Goal: Task Accomplishment & Management: Complete application form

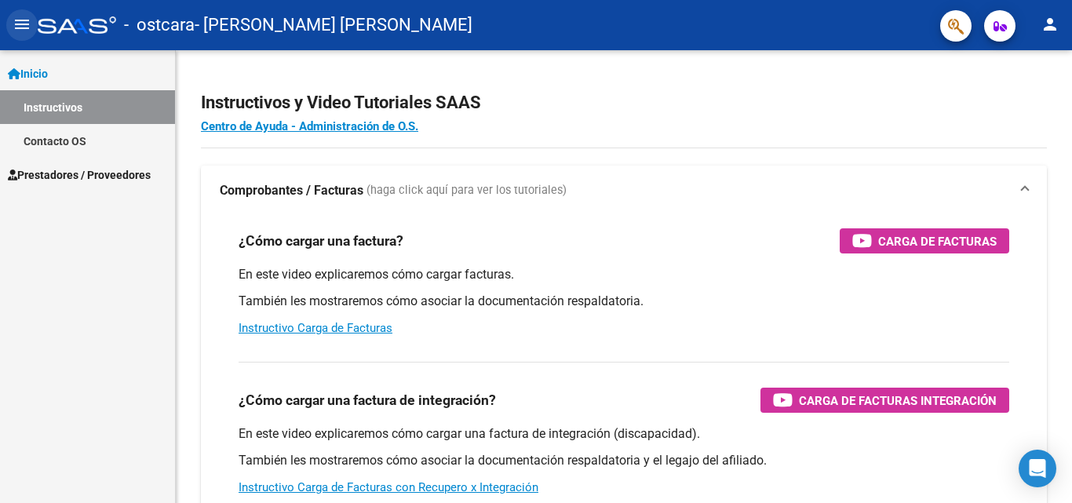
click at [18, 12] on button "menu" at bounding box center [21, 24] width 31 height 31
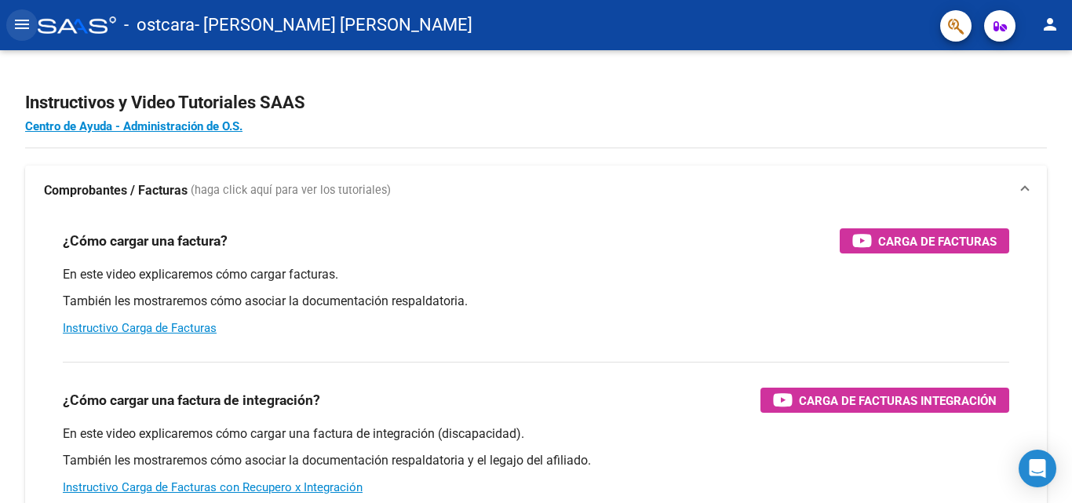
click at [19, 27] on mat-icon "menu" at bounding box center [22, 24] width 19 height 19
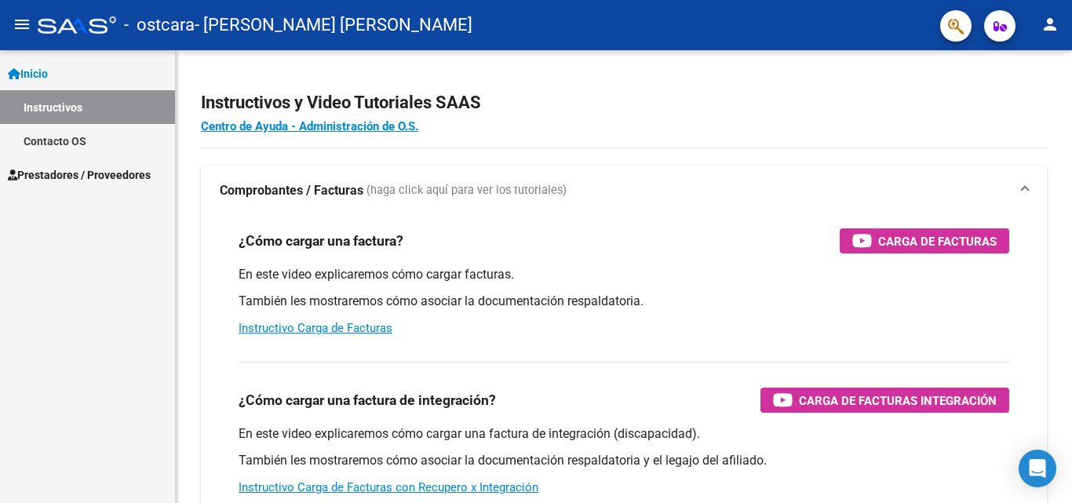
click at [89, 145] on link "Contacto OS" at bounding box center [87, 141] width 175 height 34
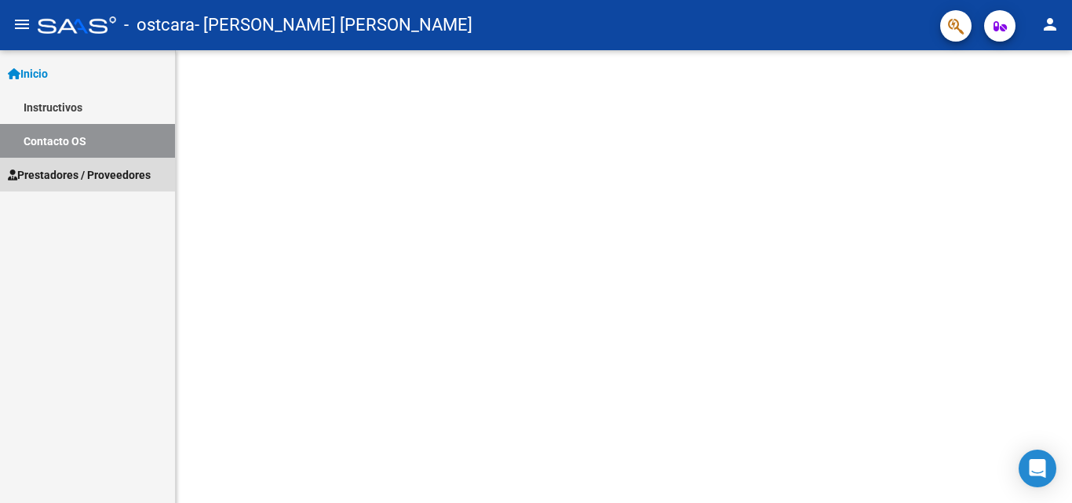
click at [104, 175] on span "Prestadores / Proveedores" at bounding box center [79, 174] width 143 height 17
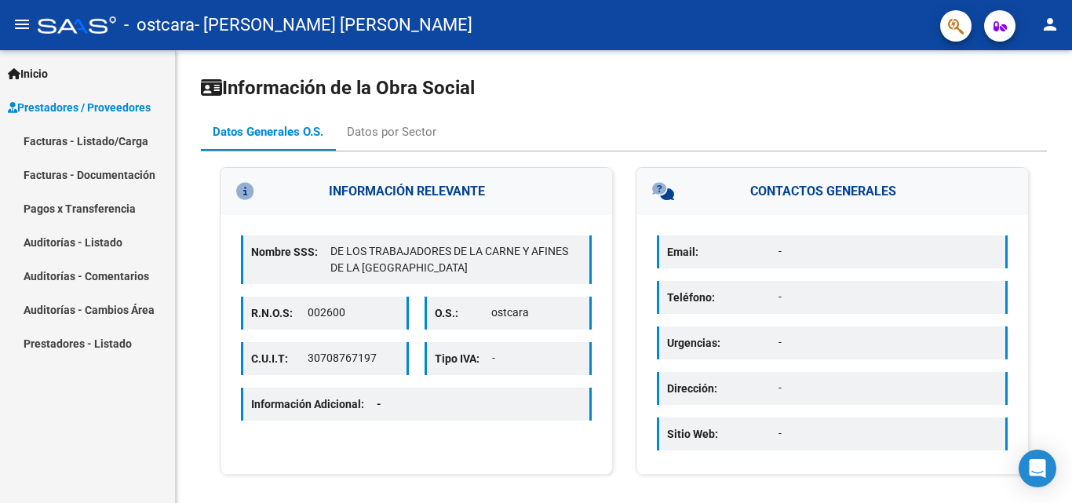
click at [108, 139] on link "Facturas - Listado/Carga" at bounding box center [87, 141] width 175 height 34
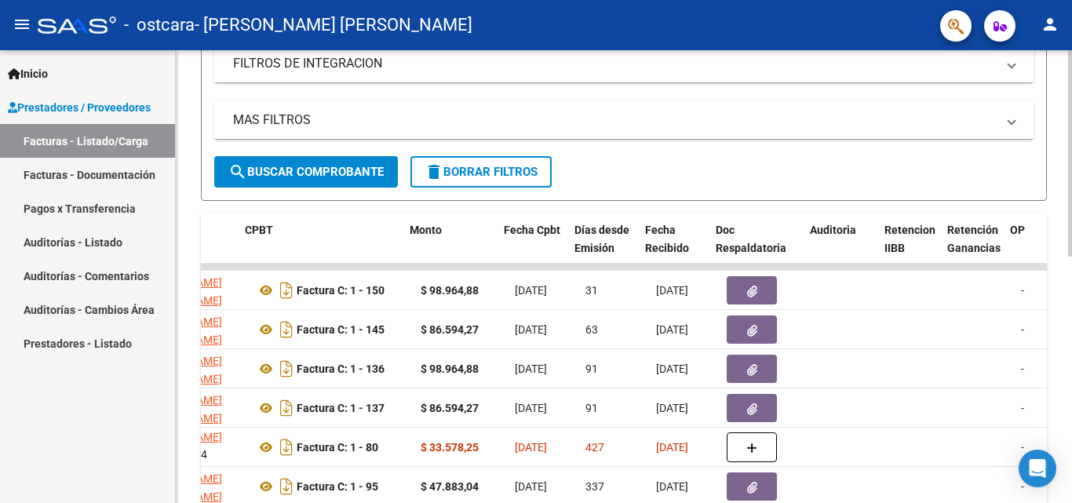
scroll to position [0, 515]
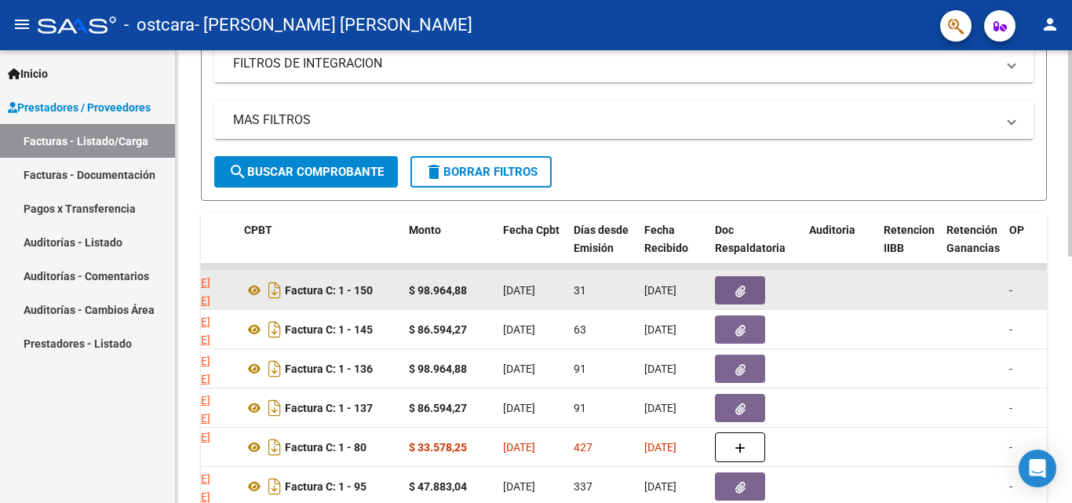
click at [565, 290] on datatable-body-cell "[DATE]" at bounding box center [532, 290] width 71 height 38
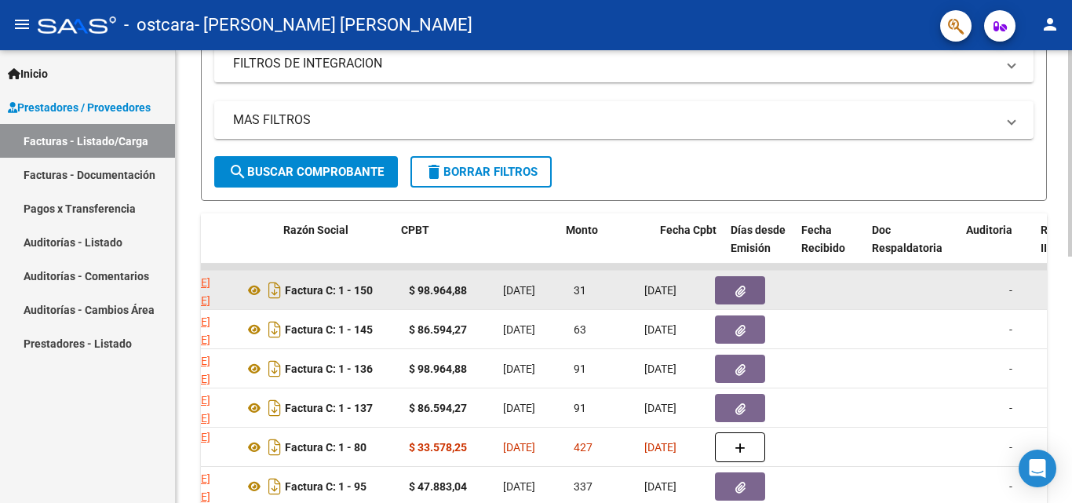
scroll to position [0, 358]
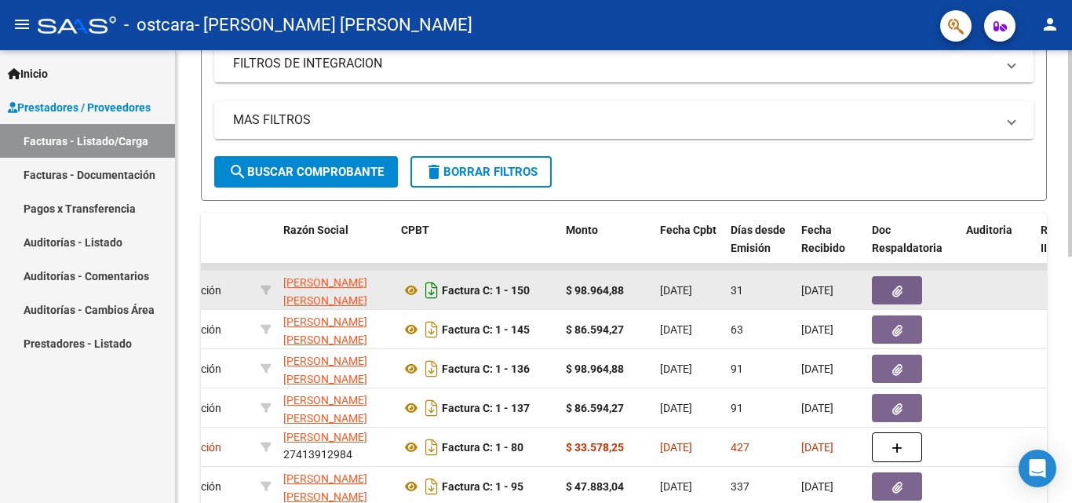
click at [433, 299] on icon "Descargar documento" at bounding box center [432, 290] width 20 height 25
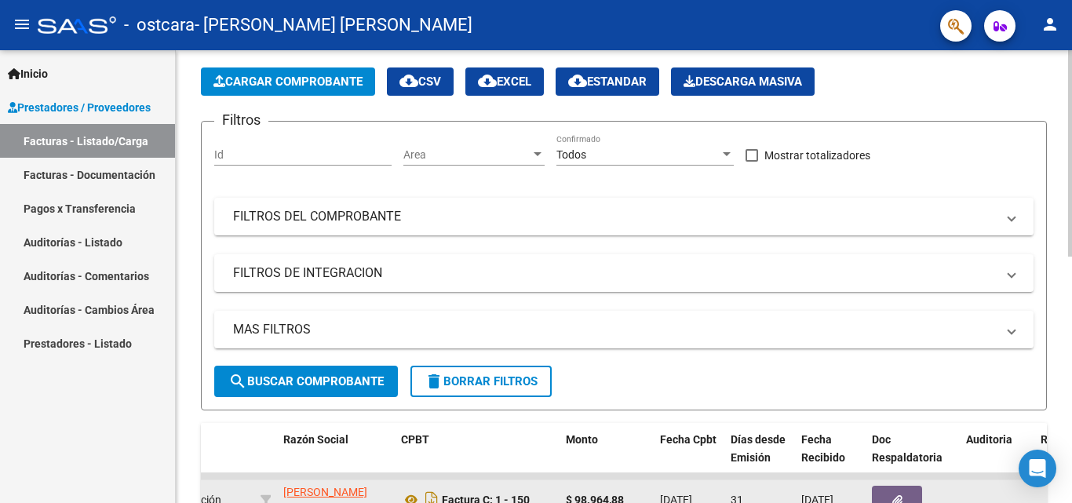
scroll to position [0, 0]
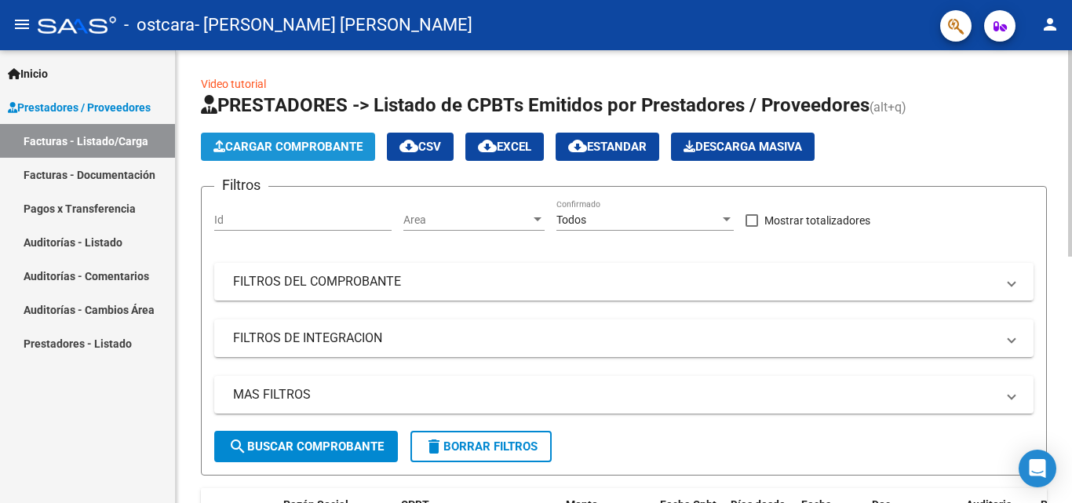
click at [329, 144] on span "Cargar Comprobante" at bounding box center [288, 147] width 149 height 14
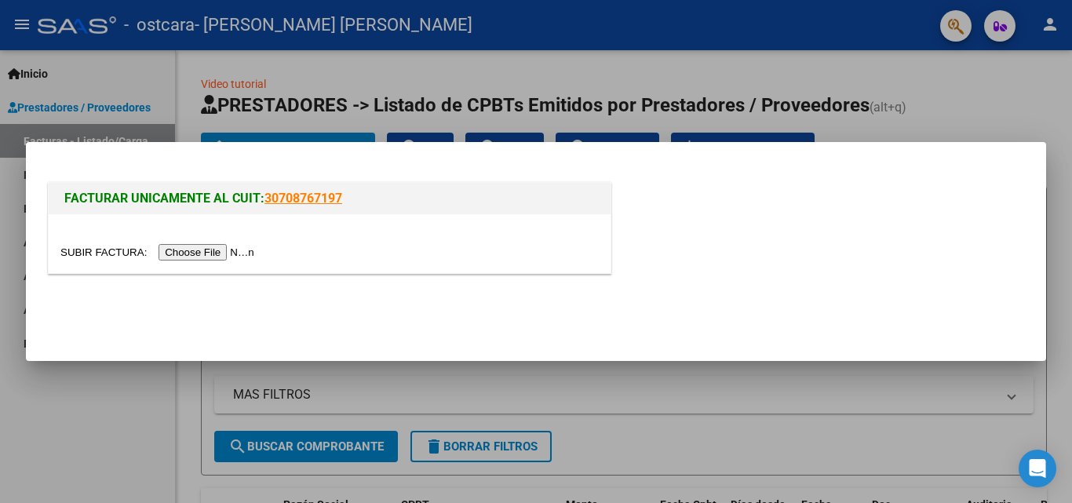
click at [245, 251] on input "file" at bounding box center [159, 252] width 199 height 16
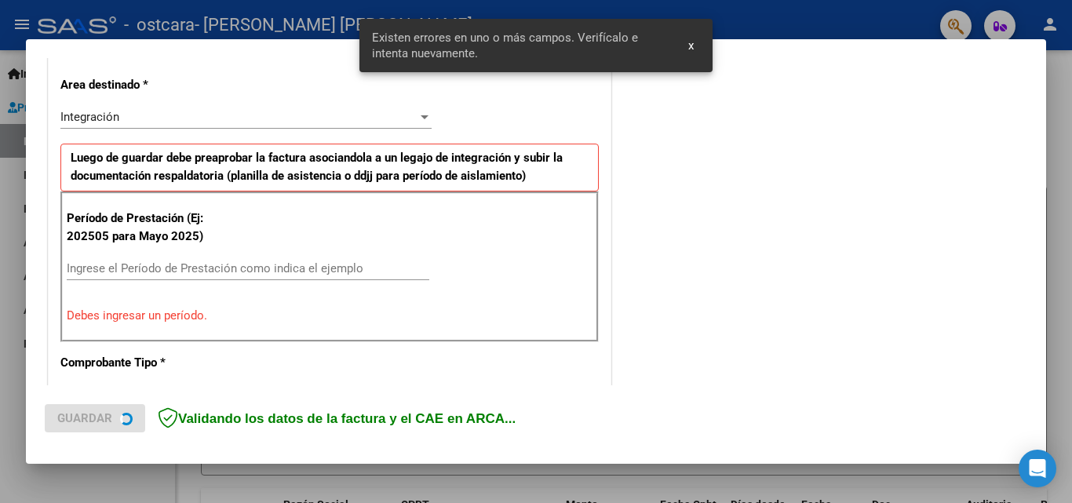
scroll to position [354, 0]
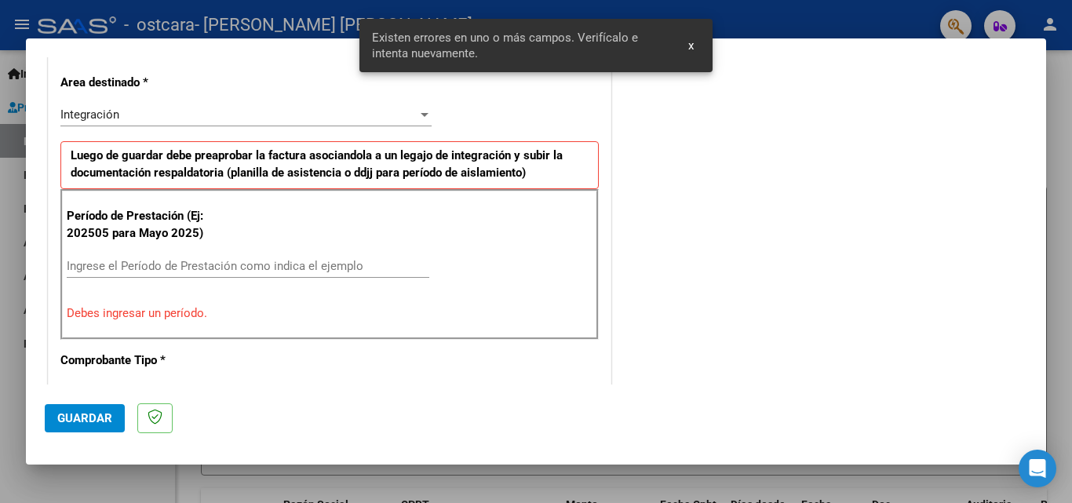
click at [208, 274] on div "Ingrese el Período de Prestación como indica el ejemplo" at bounding box center [248, 266] width 363 height 24
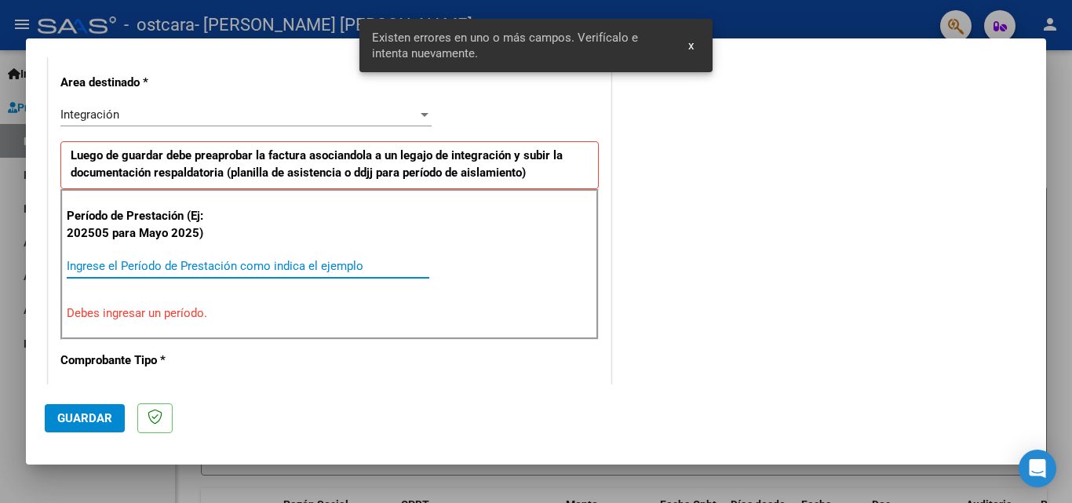
click at [207, 270] on input "Ingrese el Período de Prestación como indica el ejemplo" at bounding box center [248, 266] width 363 height 14
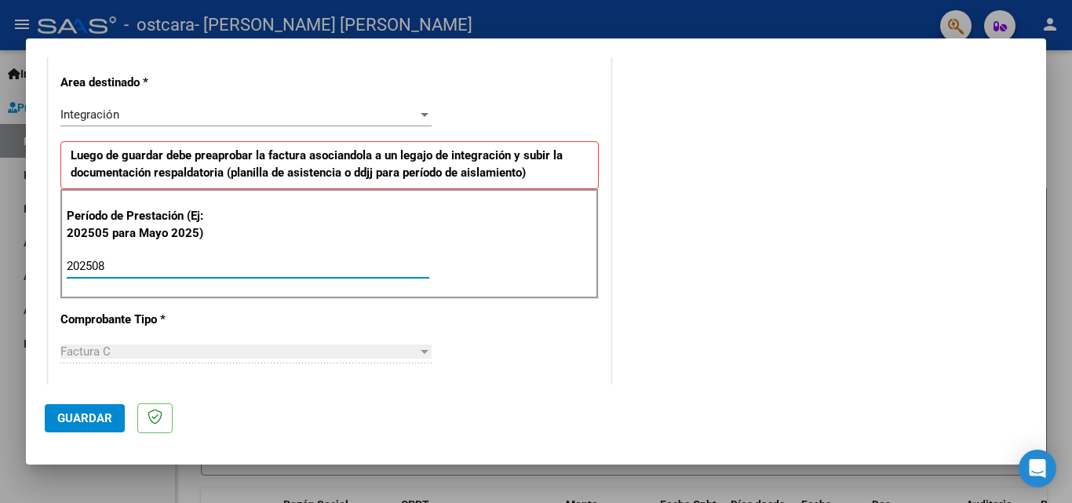
type input "202508"
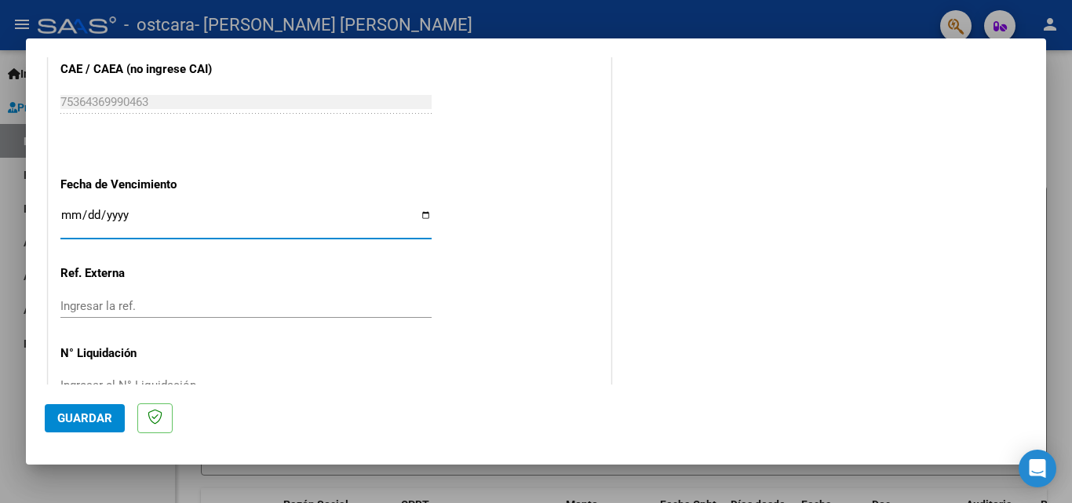
click at [425, 212] on input "Ingresar la fecha" at bounding box center [245, 221] width 371 height 25
type input "[DATE]"
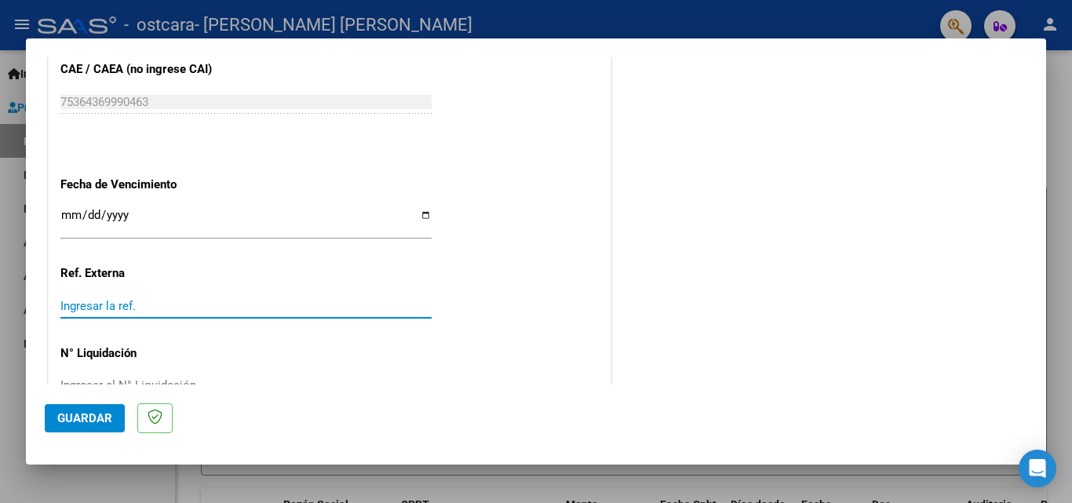
click at [172, 311] on input "Ingresar la ref." at bounding box center [245, 306] width 371 height 14
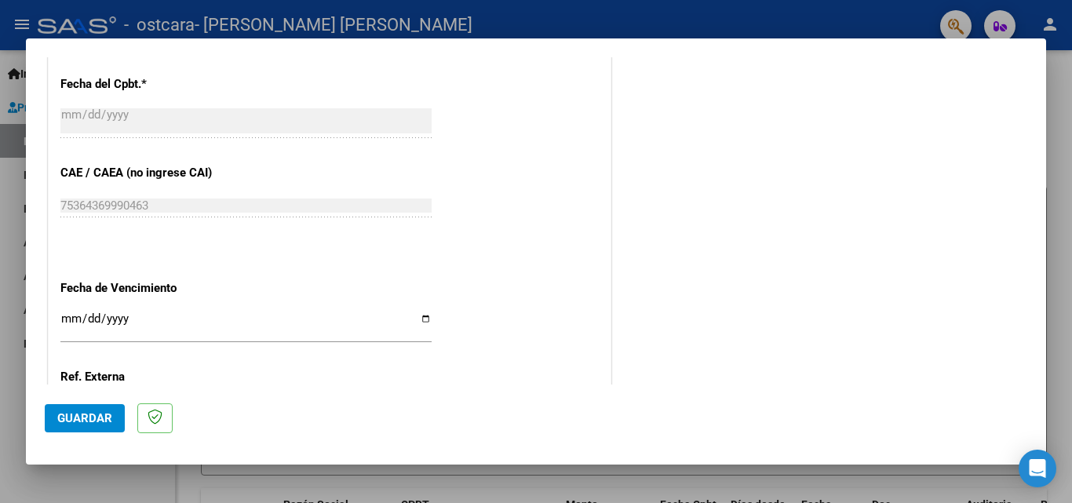
scroll to position [1054, 0]
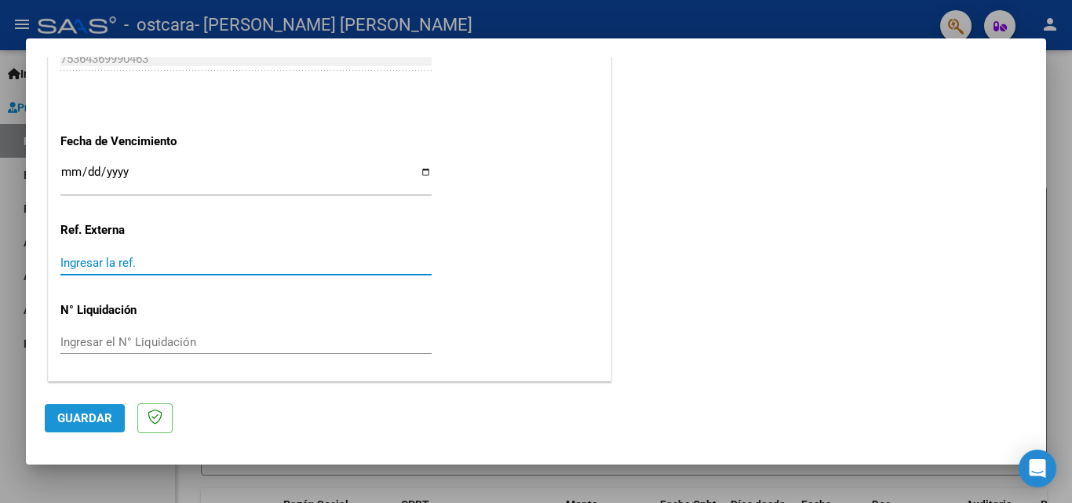
click at [95, 426] on button "Guardar" at bounding box center [85, 418] width 80 height 28
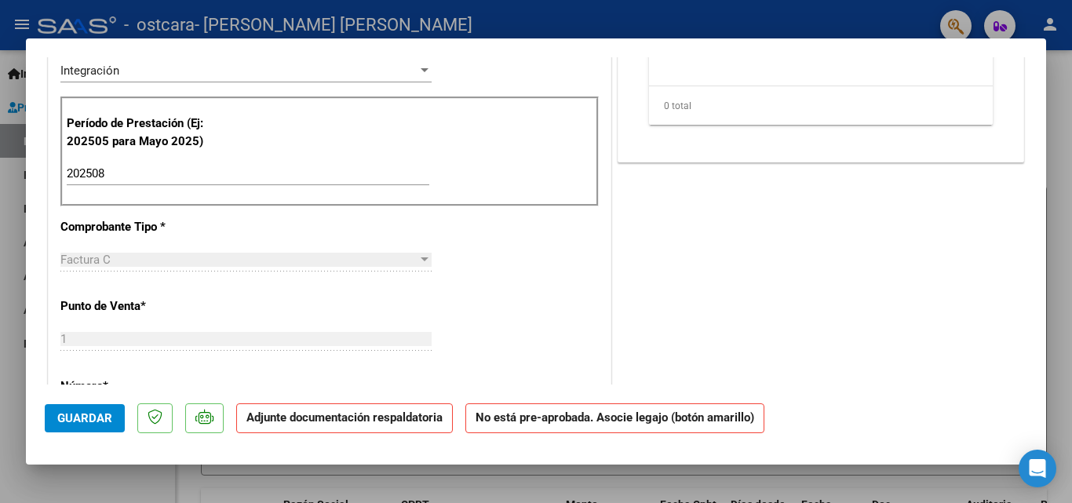
scroll to position [0, 0]
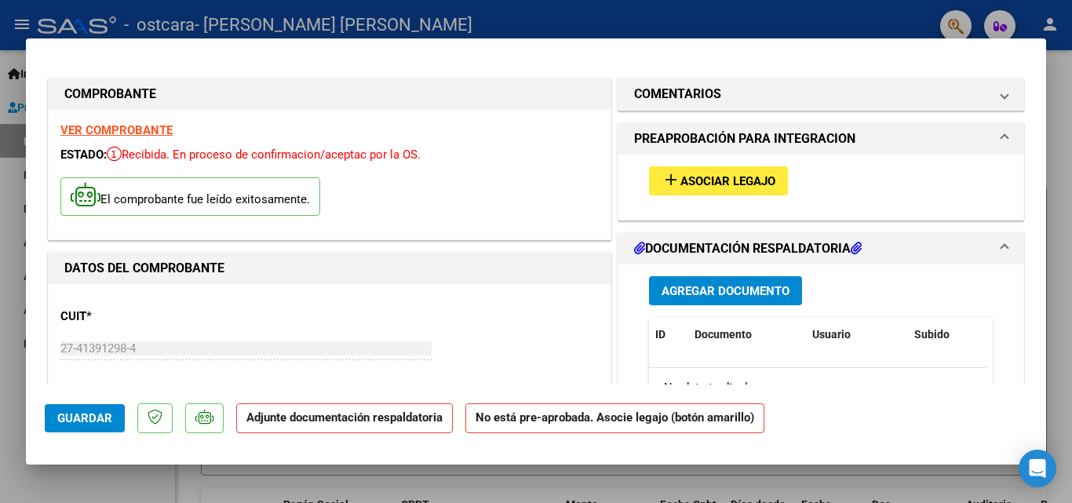
click at [757, 184] on span "Asociar Legajo" at bounding box center [728, 181] width 95 height 14
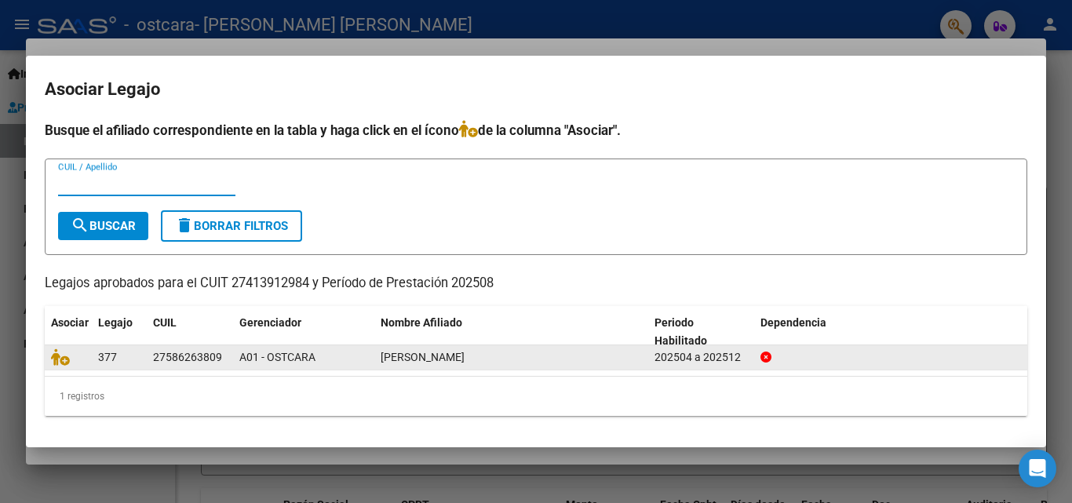
click at [465, 354] on span "[PERSON_NAME]" at bounding box center [423, 357] width 84 height 13
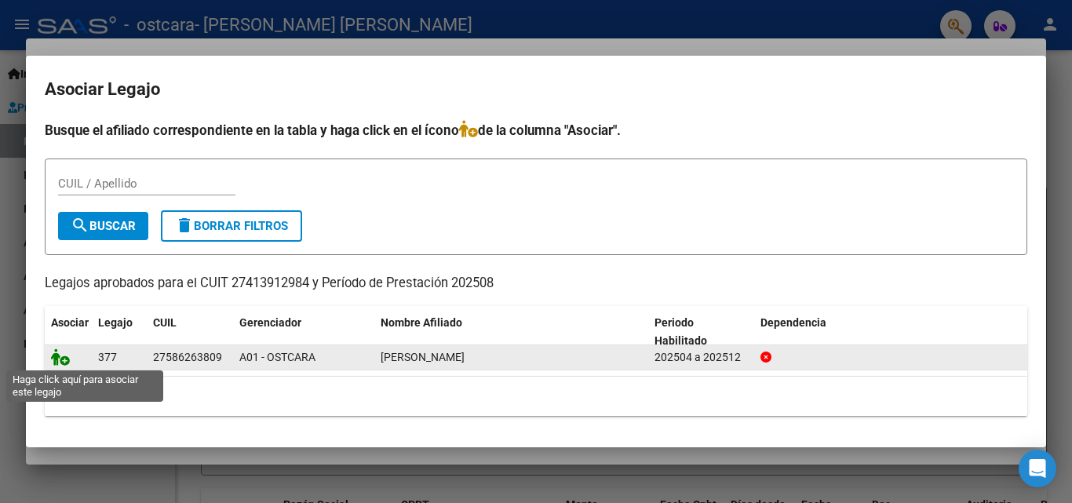
click at [57, 354] on icon at bounding box center [60, 357] width 19 height 17
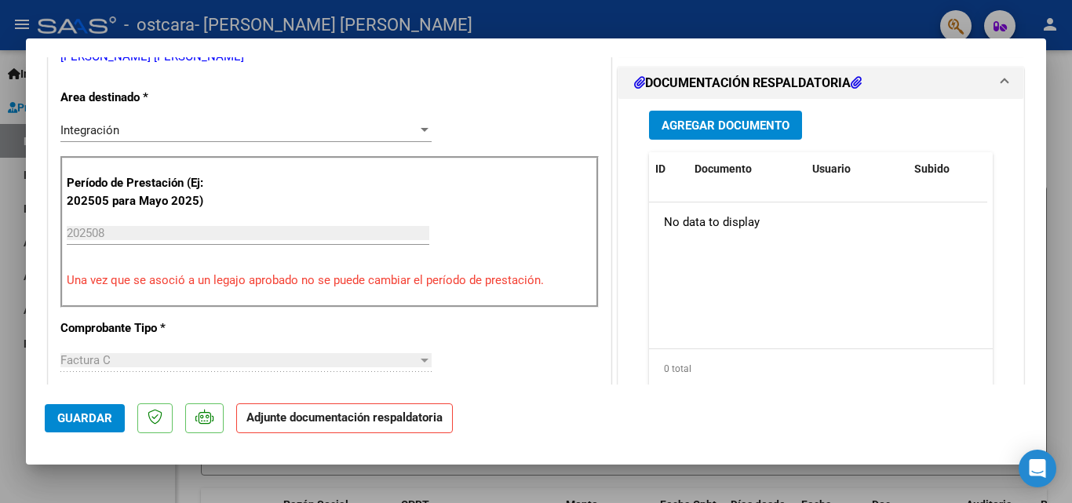
scroll to position [310, 0]
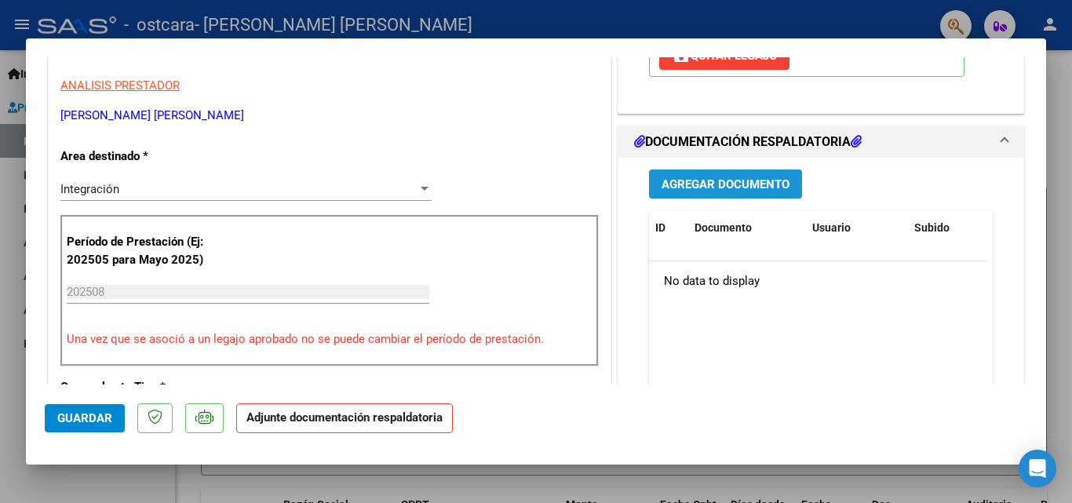
click at [769, 187] on span "Agregar Documento" at bounding box center [726, 184] width 128 height 14
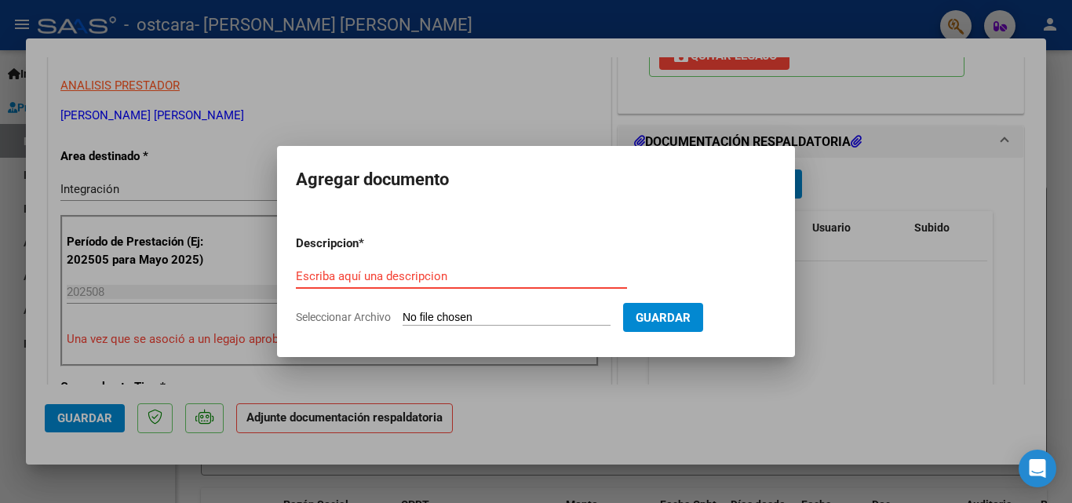
click at [498, 315] on input "Seleccionar Archivo" at bounding box center [507, 318] width 208 height 15
click at [327, 316] on span "Seleccionar Archivo" at bounding box center [343, 317] width 95 height 13
click at [403, 316] on input "Seleccionar Archivo" at bounding box center [507, 318] width 208 height 15
type input "C:\fakepath\Asistencia [PERSON_NAME].pdf"
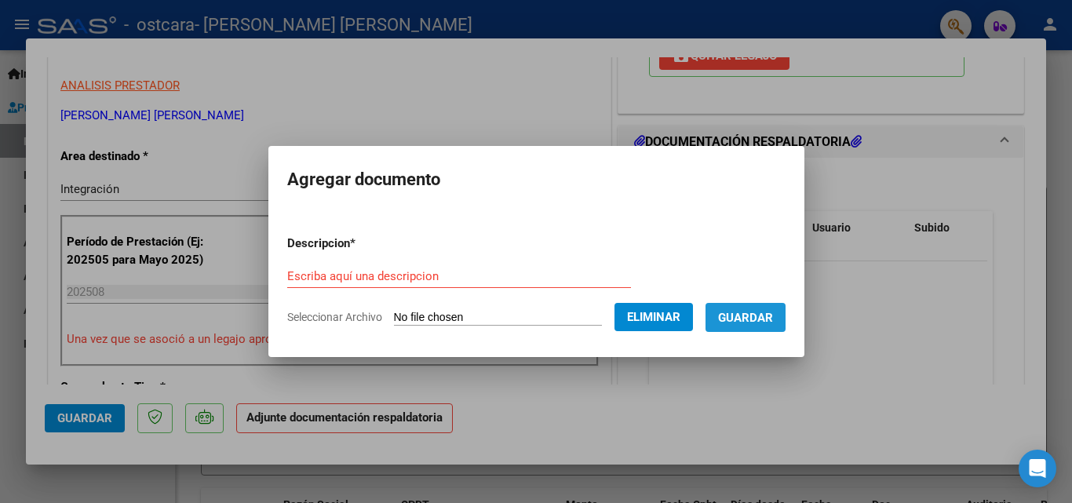
click at [773, 316] on span "Guardar" at bounding box center [745, 318] width 55 height 14
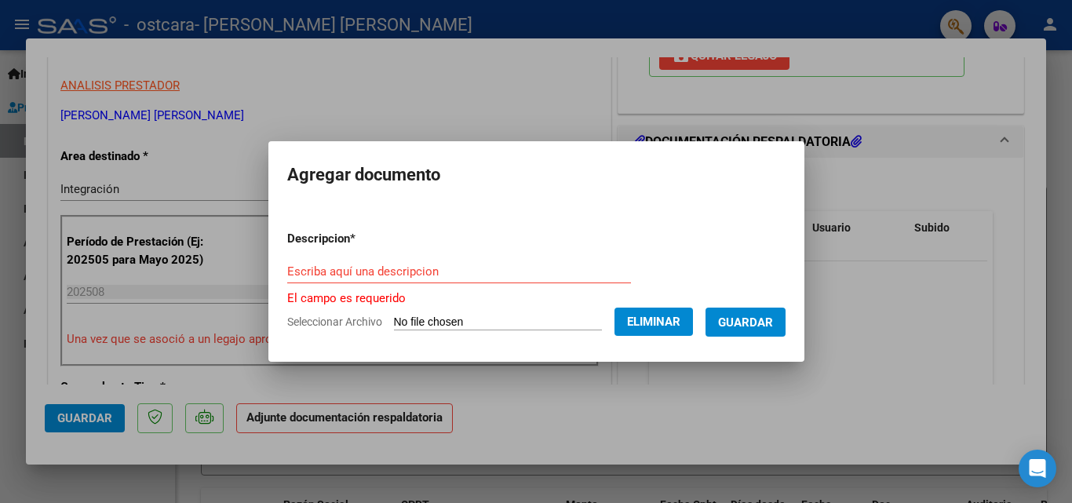
click at [568, 279] on div "Escriba aquí una descripcion" at bounding box center [459, 272] width 344 height 24
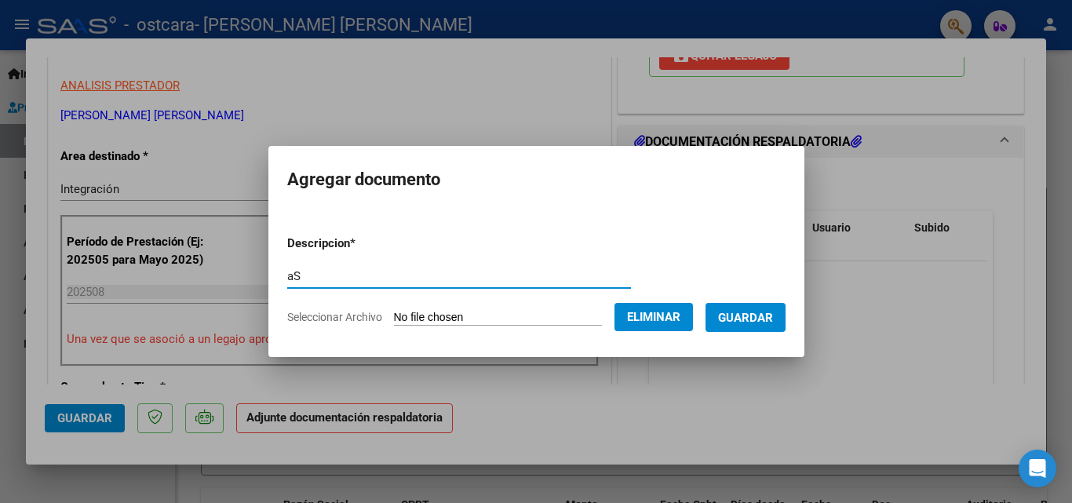
type input "a"
type input "Asistencia sesiones fonoaudiologia lenguaje [DATE]"
click at [759, 323] on span "Guardar" at bounding box center [745, 318] width 55 height 14
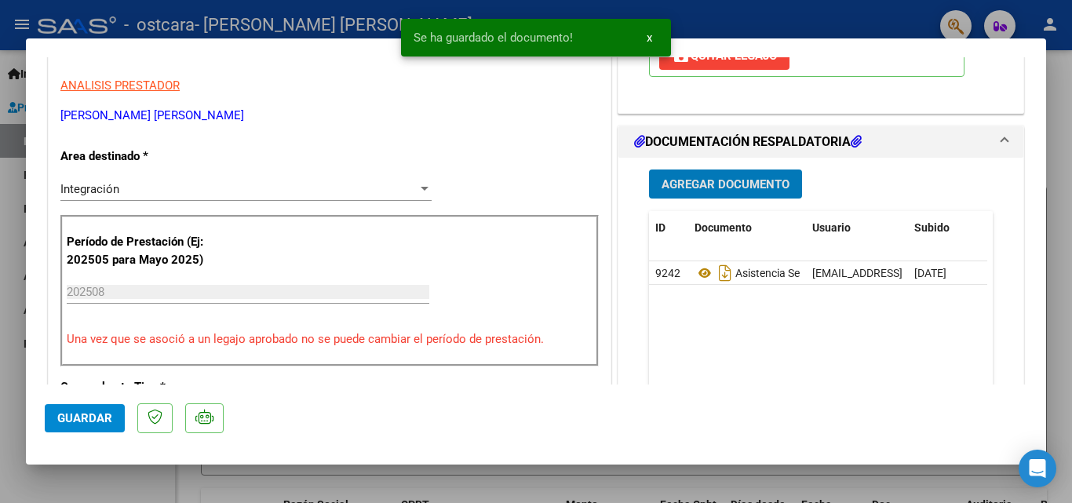
click at [73, 417] on span "Guardar" at bounding box center [84, 418] width 55 height 14
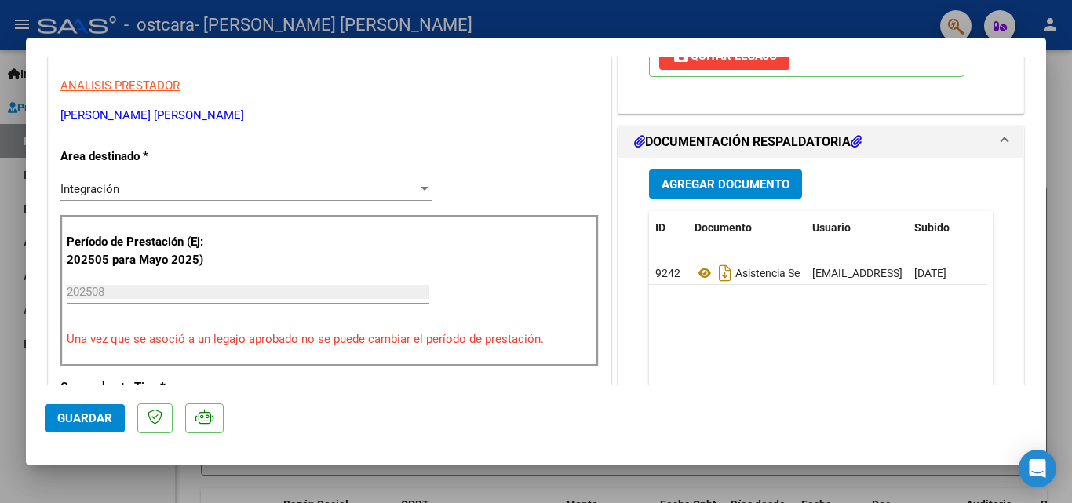
drag, startPoint x: 100, startPoint y: 417, endPoint x: 159, endPoint y: 384, distance: 67.5
click at [100, 416] on span "Guardar" at bounding box center [84, 418] width 55 height 14
click at [1053, 126] on div at bounding box center [536, 251] width 1072 height 503
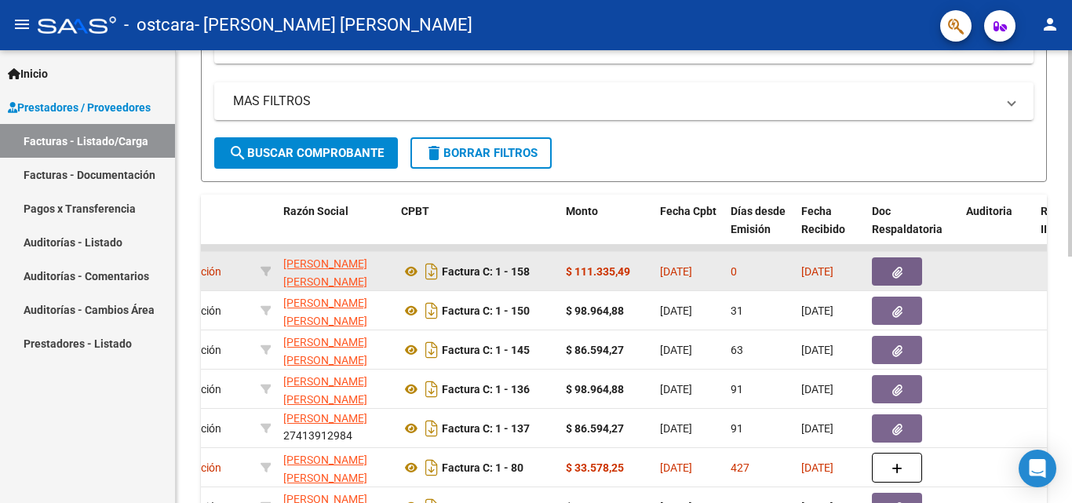
scroll to position [0, 0]
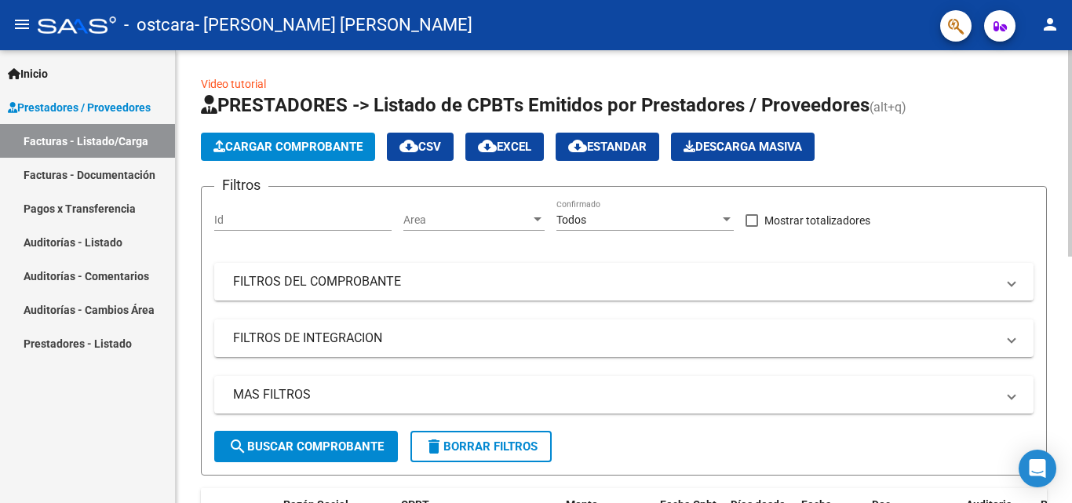
click at [1072, 147] on div at bounding box center [1070, 153] width 4 height 206
